Goal: Information Seeking & Learning: Learn about a topic

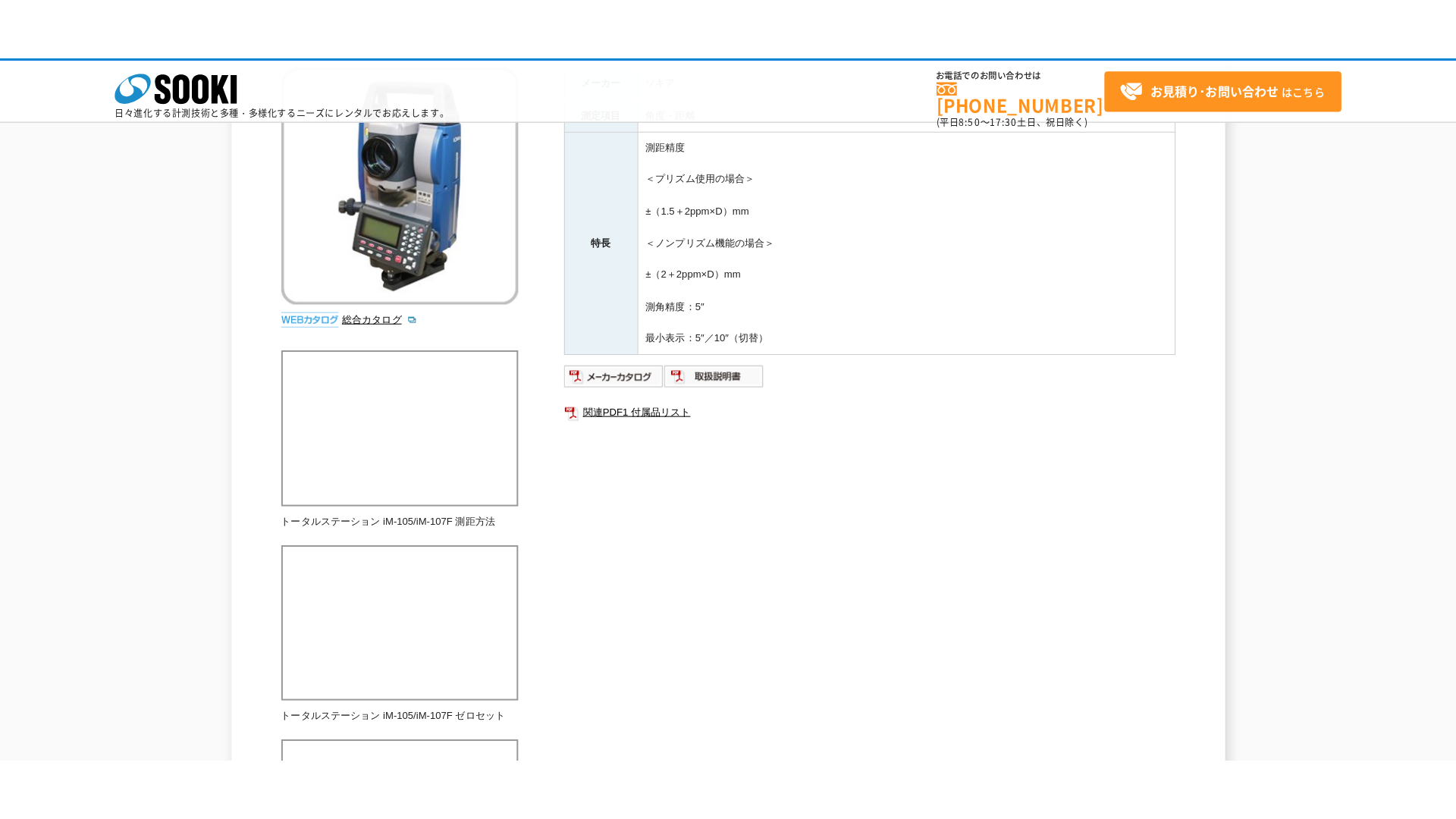
scroll to position [228, 0]
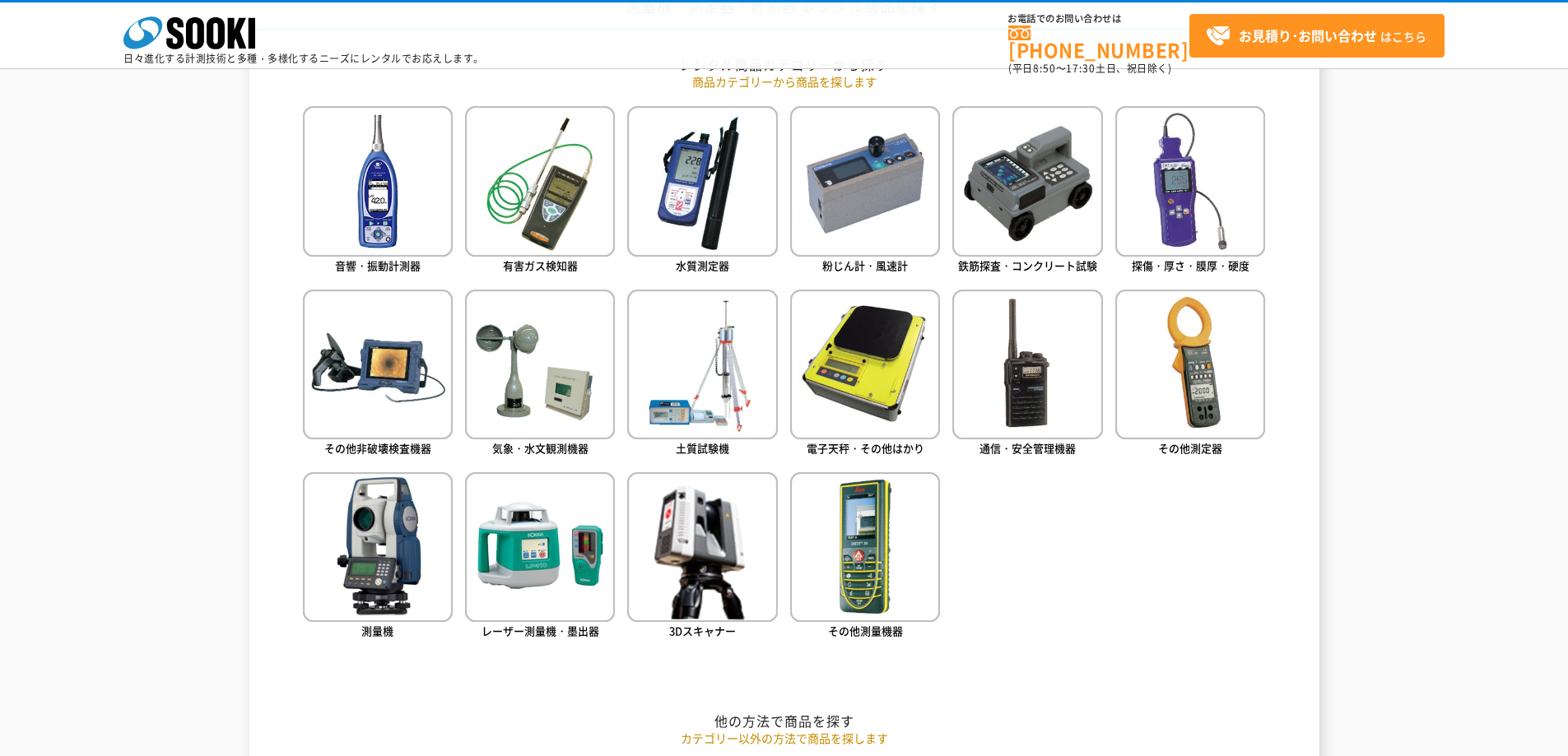
scroll to position [823, 0]
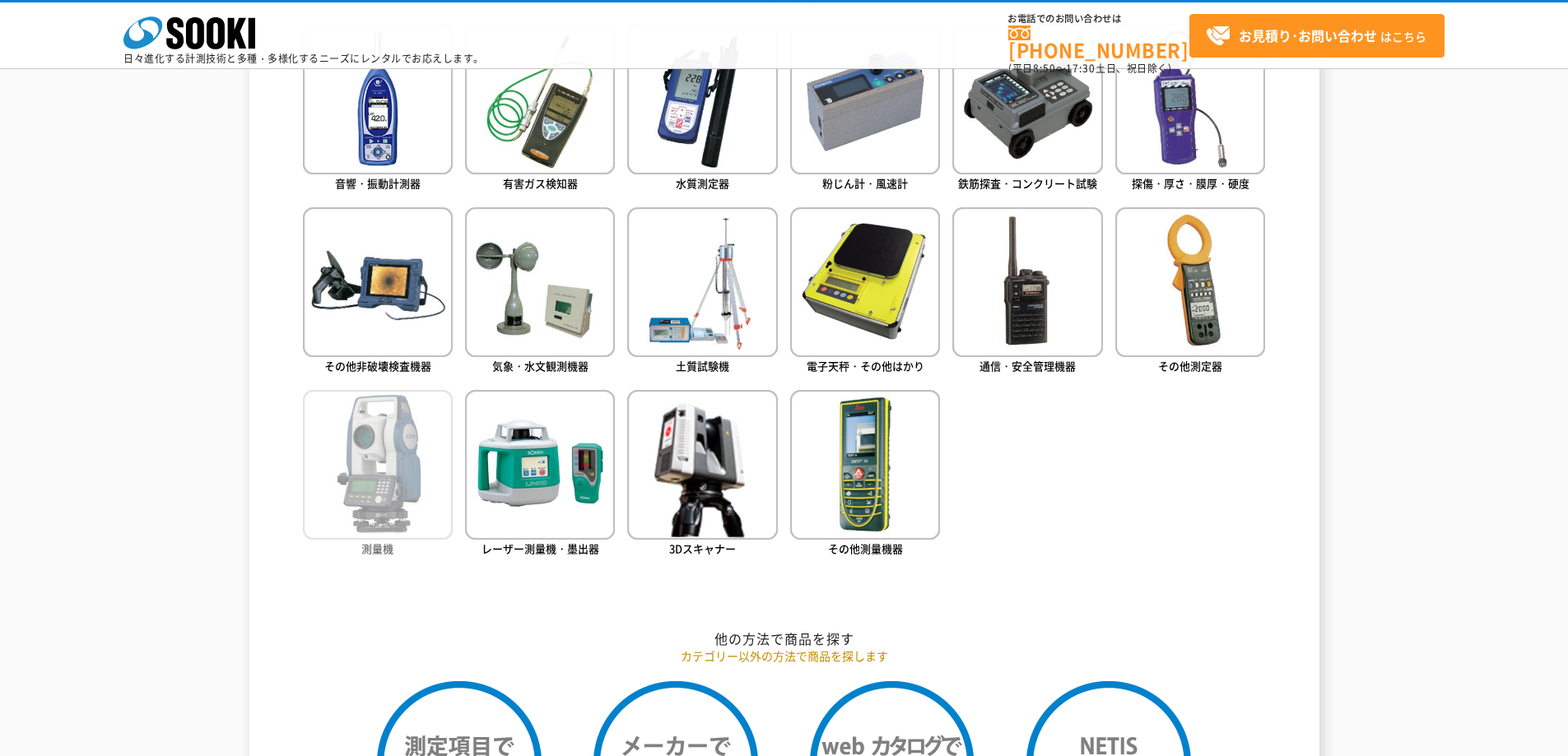
click at [373, 532] on img at bounding box center [378, 465] width 150 height 149
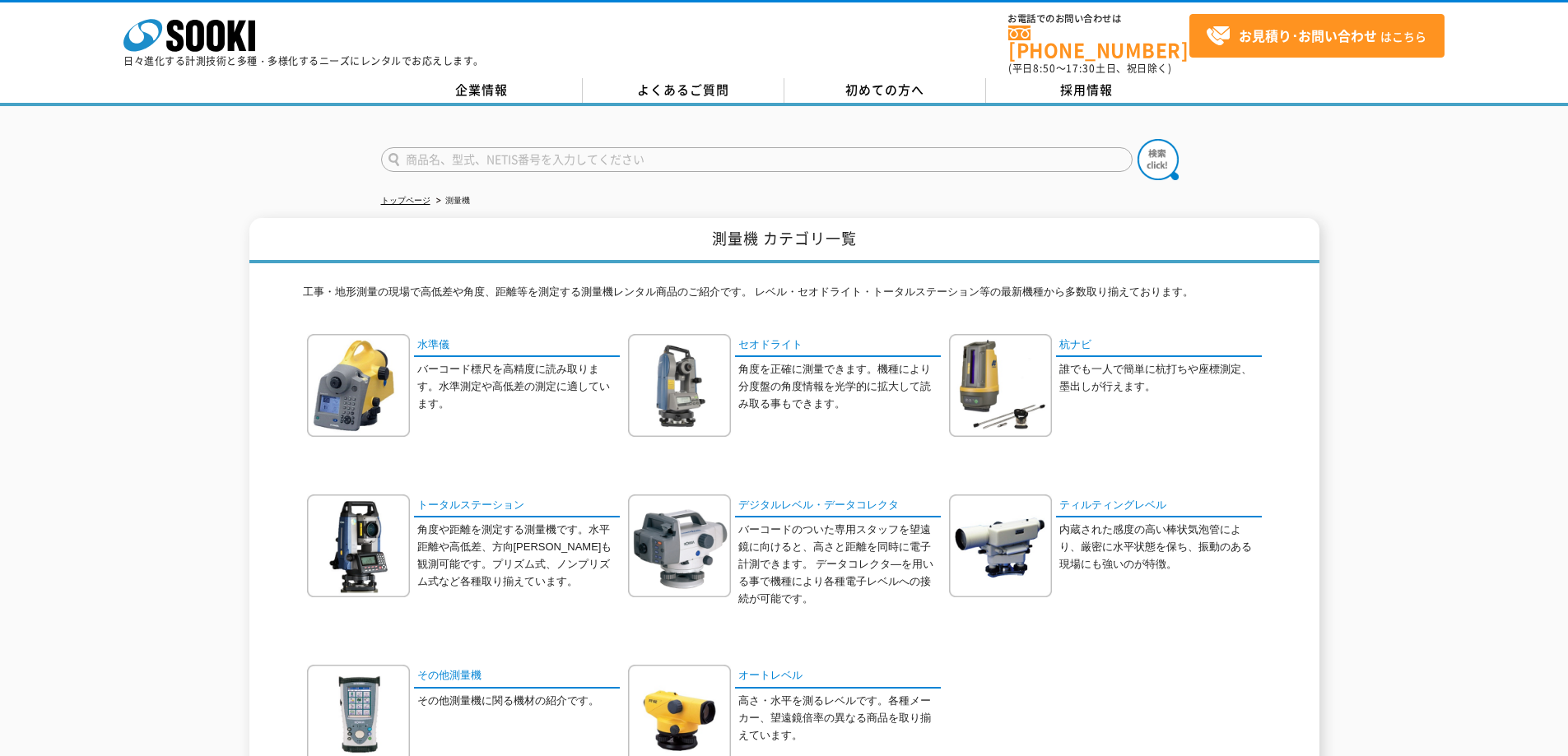
scroll to position [82, 0]
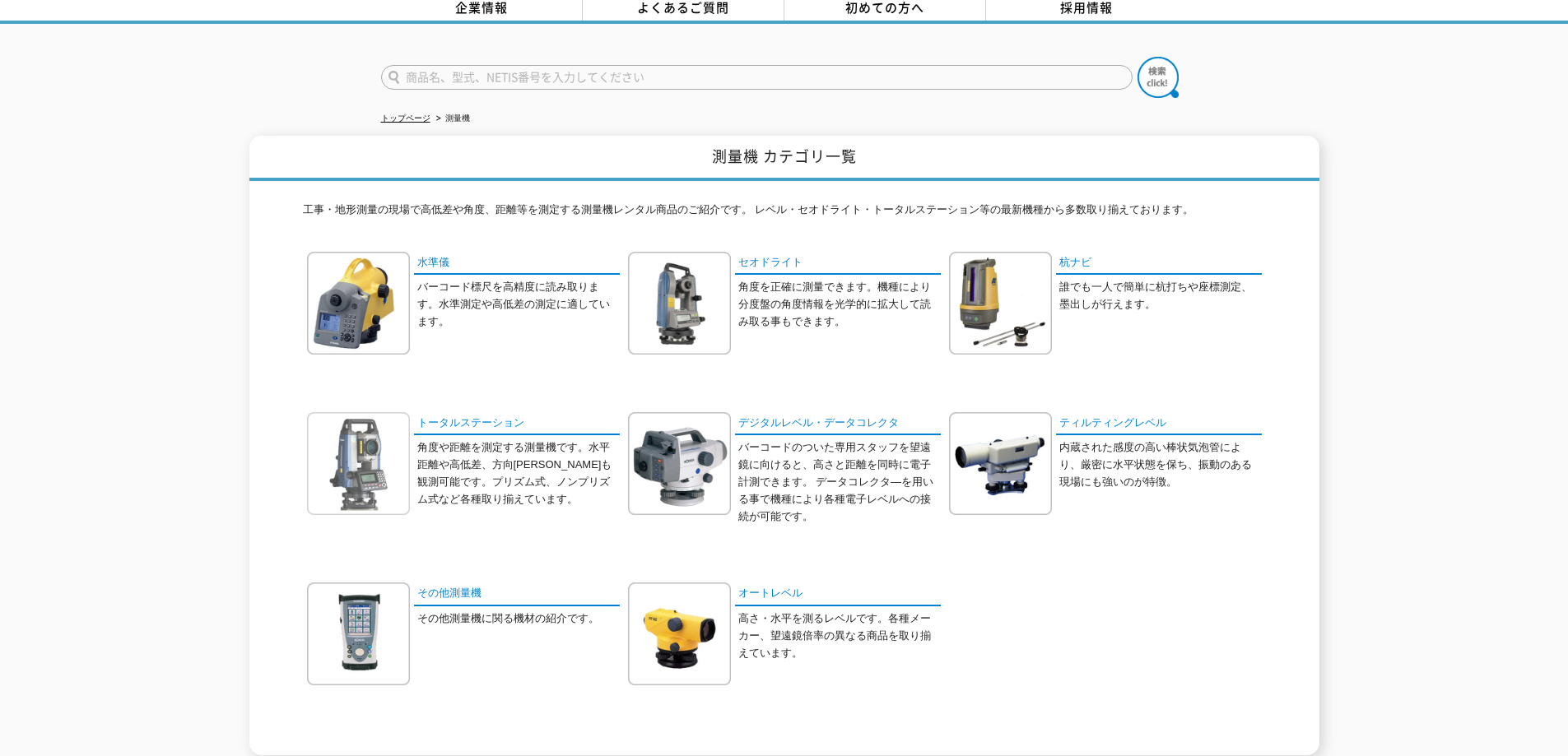
click at [377, 470] on img at bounding box center [357, 463] width 103 height 103
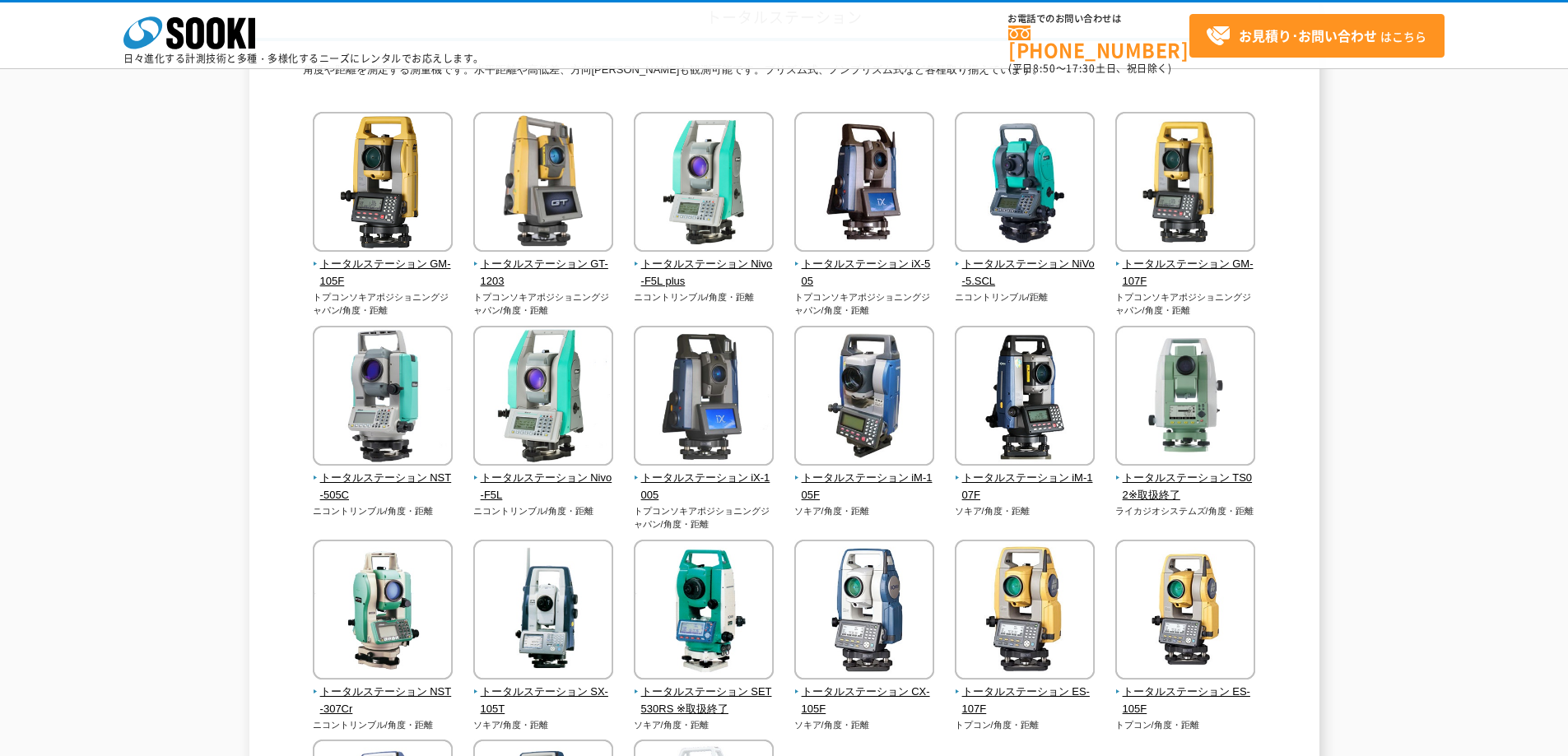
scroll to position [165, 0]
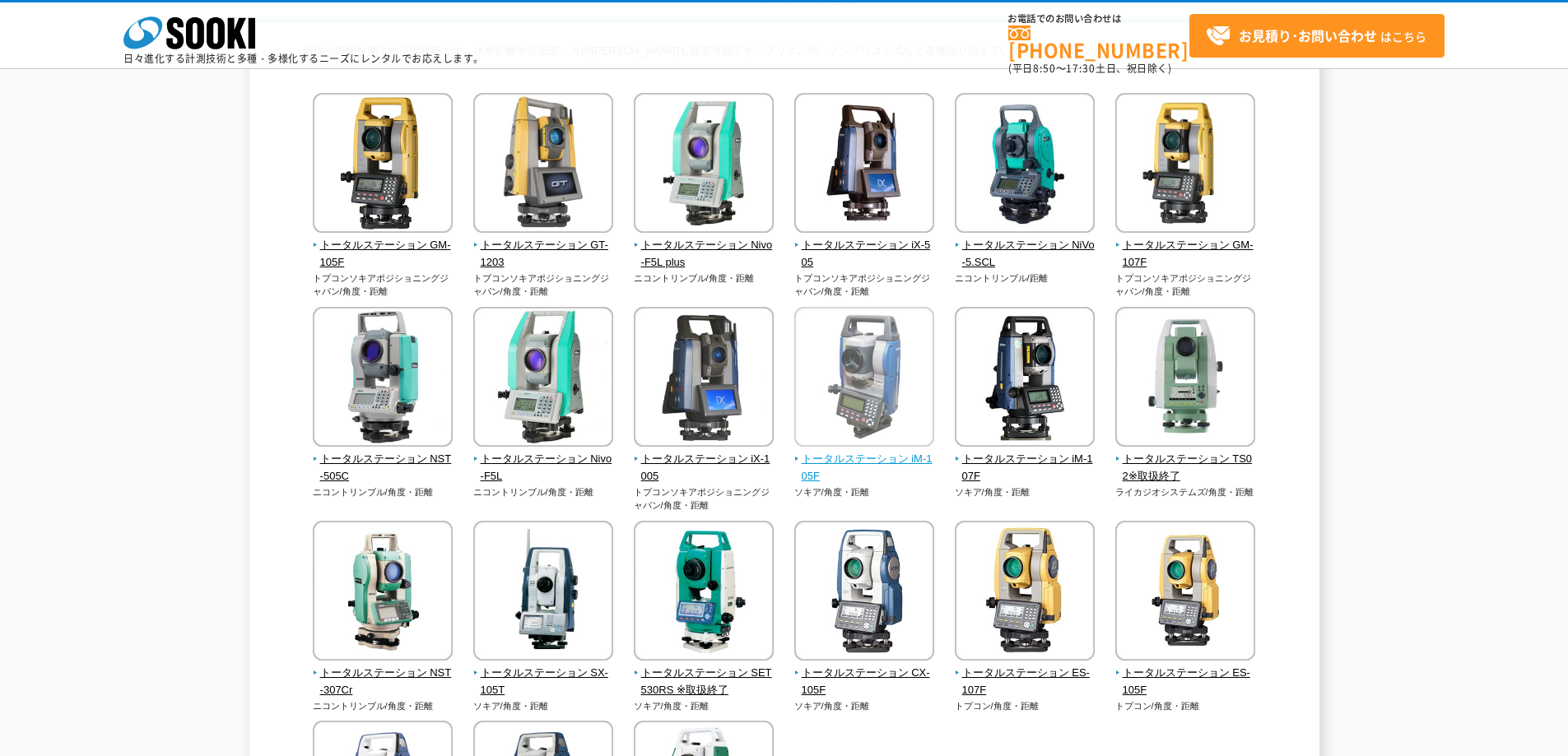
click at [876, 468] on span "トータルステーション iM-105F" at bounding box center [865, 469] width 141 height 34
